Goal: Participate in discussion: Engage in conversation with other users on a specific topic

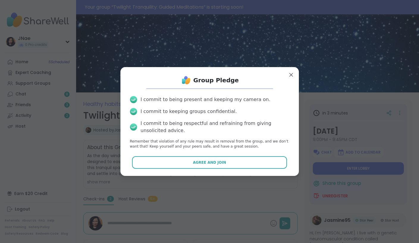
type textarea "*"
click at [313, 162] on button "Enter lobby" at bounding box center [358, 168] width 91 height 13
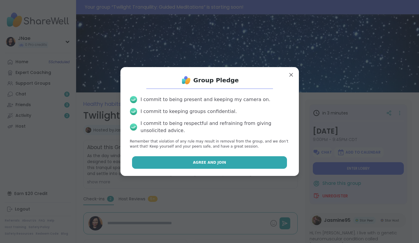
click at [235, 159] on button "Agree and Join" at bounding box center [209, 162] width 155 height 13
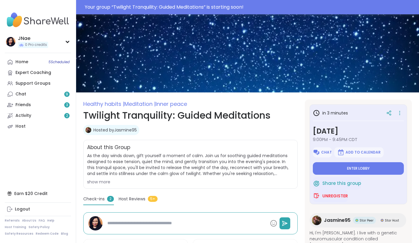
type textarea "*"
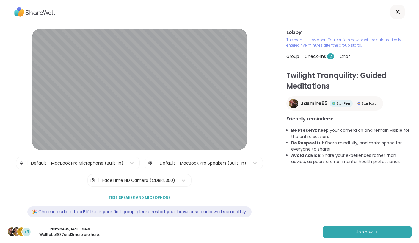
click at [394, 223] on div "W +3 Jasmine95 , Jedi_Drew , Welltobe1987 and 3 more are here. Join now" at bounding box center [209, 231] width 419 height 22
click at [390, 233] on button "Join now" at bounding box center [367, 231] width 89 height 13
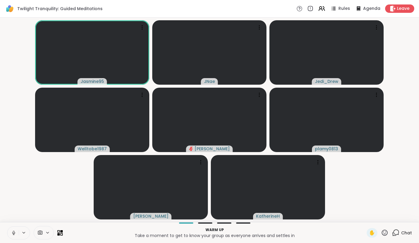
click at [11, 231] on icon at bounding box center [13, 232] width 5 height 5
click at [12, 232] on icon at bounding box center [13, 232] width 5 height 5
click at [12, 230] on icon at bounding box center [13, 232] width 5 height 5
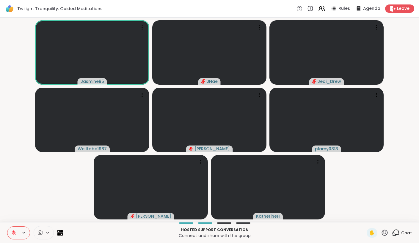
click at [385, 233] on icon at bounding box center [385, 232] width 6 height 6
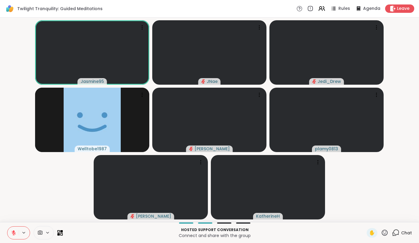
click at [396, 232] on icon at bounding box center [395, 232] width 7 height 7
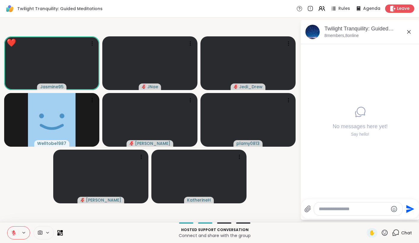
click at [394, 234] on icon at bounding box center [395, 232] width 7 height 7
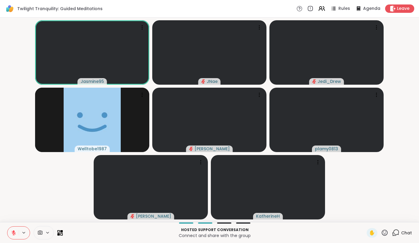
click at [384, 234] on icon at bounding box center [384, 232] width 7 height 7
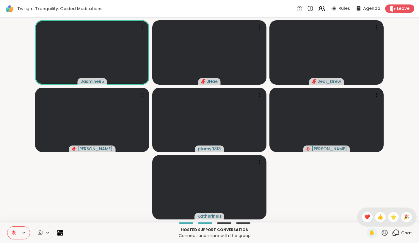
click at [385, 234] on icon at bounding box center [384, 232] width 7 height 7
click at [397, 232] on icon at bounding box center [395, 232] width 7 height 7
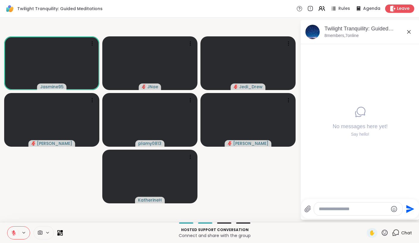
click at [407, 29] on icon at bounding box center [409, 31] width 7 height 7
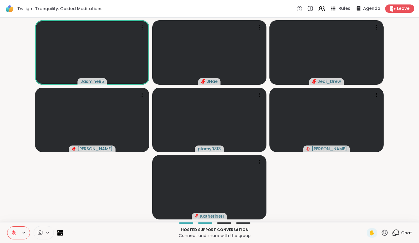
click at [341, 5] on div "Rules" at bounding box center [340, 8] width 21 height 7
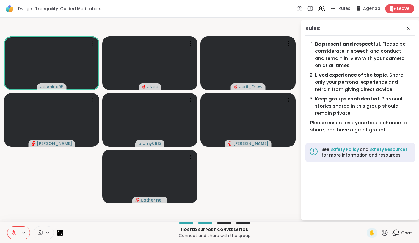
click at [341, 5] on div "Rules" at bounding box center [340, 8] width 21 height 7
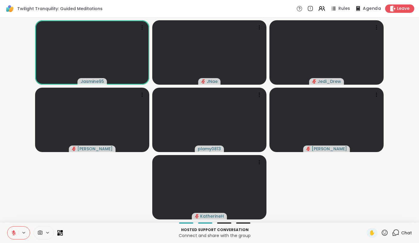
click at [365, 8] on span "Agenda" at bounding box center [372, 9] width 18 height 6
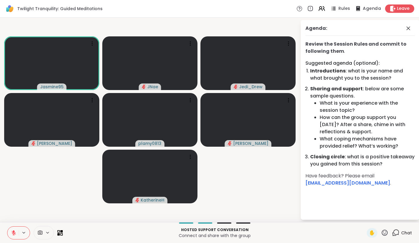
click at [365, 8] on span "Agenda" at bounding box center [372, 9] width 18 height 6
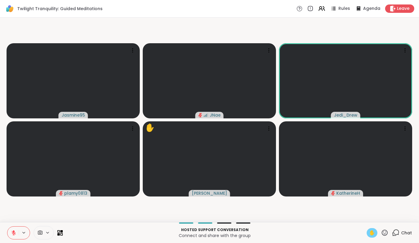
click at [374, 232] on span "✋" at bounding box center [372, 232] width 6 height 7
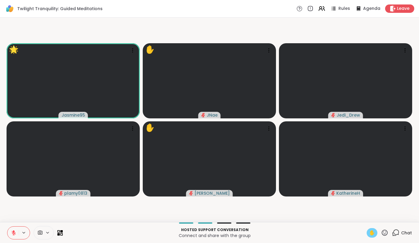
click at [14, 229] on button at bounding box center [12, 232] width 11 height 13
click at [396, 230] on icon at bounding box center [395, 232] width 7 height 7
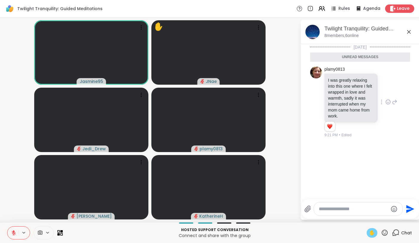
click at [387, 102] on icon at bounding box center [388, 102] width 5 height 6
click at [344, 95] on button "Select Reaction: Heart" at bounding box center [341, 92] width 12 height 12
click at [13, 232] on icon at bounding box center [14, 232] width 4 height 4
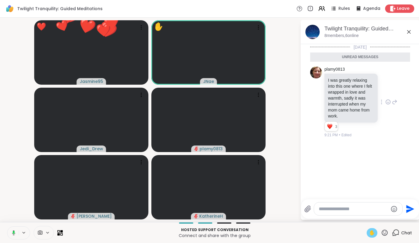
click at [21, 226] on div at bounding box center [18, 232] width 23 height 13
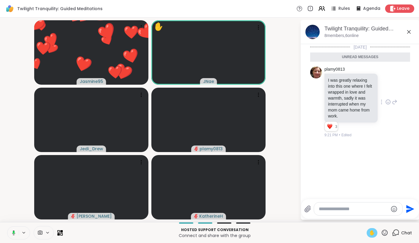
click at [15, 230] on icon at bounding box center [12, 232] width 5 height 5
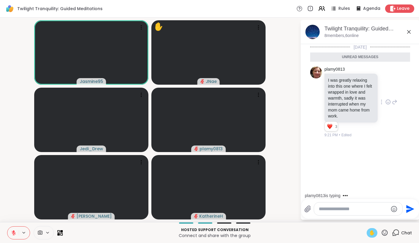
click at [15, 230] on icon at bounding box center [13, 232] width 5 height 5
click at [16, 233] on icon at bounding box center [13, 232] width 5 height 5
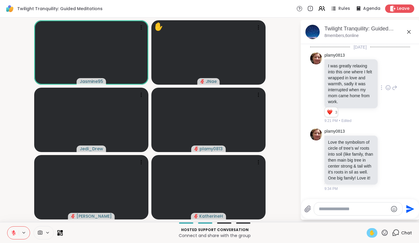
scroll to position [4, 0]
click at [387, 157] on icon at bounding box center [388, 159] width 5 height 6
click at [330, 149] on div "Select Reaction: Thumbs up" at bounding box center [327, 149] width 5 height 5
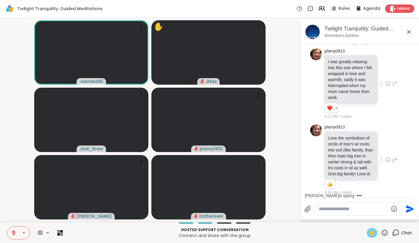
scroll to position [13, 0]
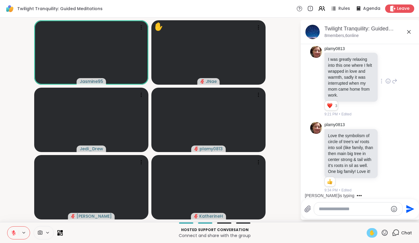
click at [11, 229] on button at bounding box center [12, 232] width 11 height 13
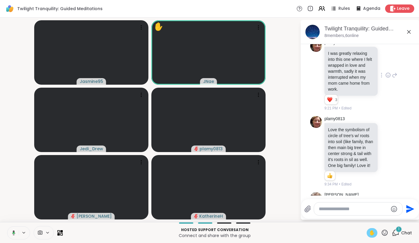
scroll to position [44, 0]
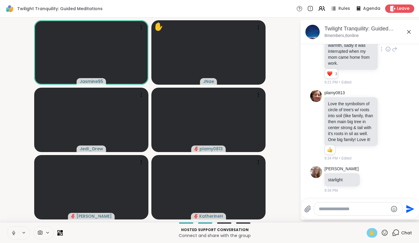
click at [13, 234] on icon at bounding box center [13, 232] width 5 height 5
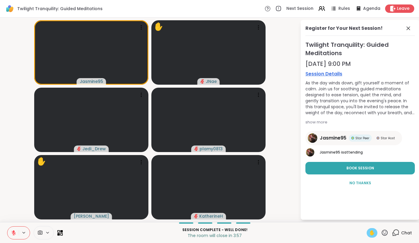
click at [373, 236] on div "✋" at bounding box center [372, 233] width 11 height 10
click at [385, 232] on icon at bounding box center [384, 232] width 7 height 7
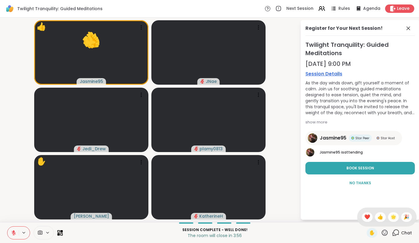
click at [367, 216] on div "✋ ❤️ 👍 🌟 🎉" at bounding box center [387, 216] width 60 height 19
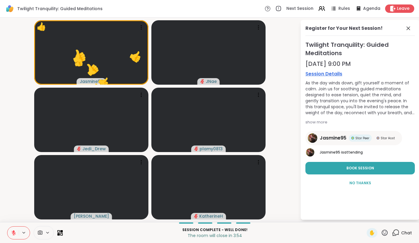
click at [385, 234] on icon at bounding box center [384, 232] width 7 height 7
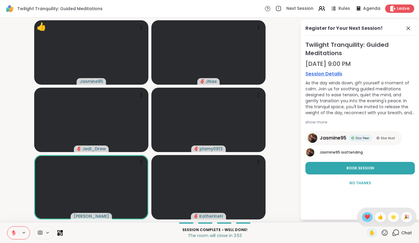
click at [371, 219] on span "❤️" at bounding box center [368, 216] width 6 height 7
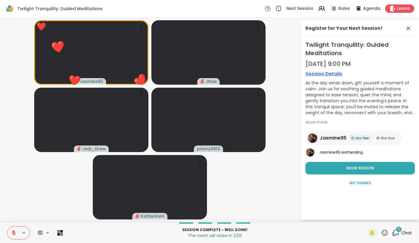
click at [14, 232] on icon at bounding box center [13, 232] width 5 height 5
click at [397, 230] on div "3" at bounding box center [399, 229] width 7 height 7
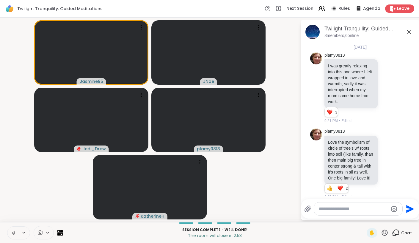
scroll to position [182, 0]
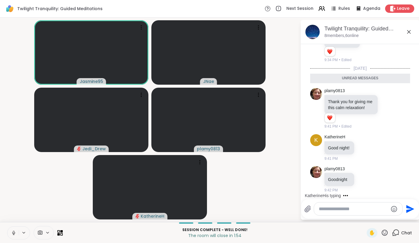
click at [13, 232] on icon at bounding box center [13, 231] width 1 height 3
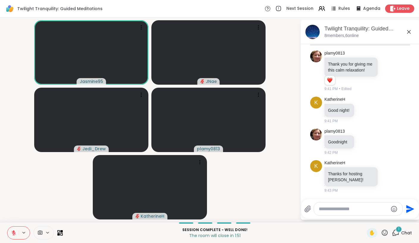
scroll to position [206, 0]
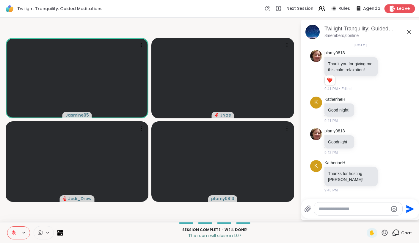
click at [402, 10] on span "Leave" at bounding box center [403, 9] width 13 height 6
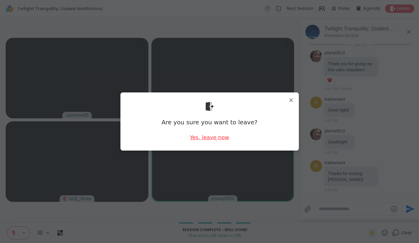
click at [221, 137] on div "Yes, leave now" at bounding box center [209, 136] width 39 height 7
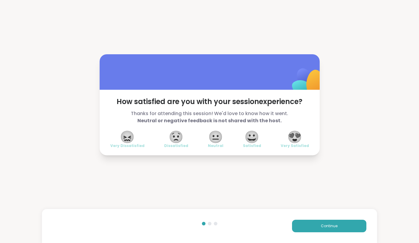
click at [300, 135] on span "😍" at bounding box center [295, 136] width 15 height 11
